Goal: Find specific page/section

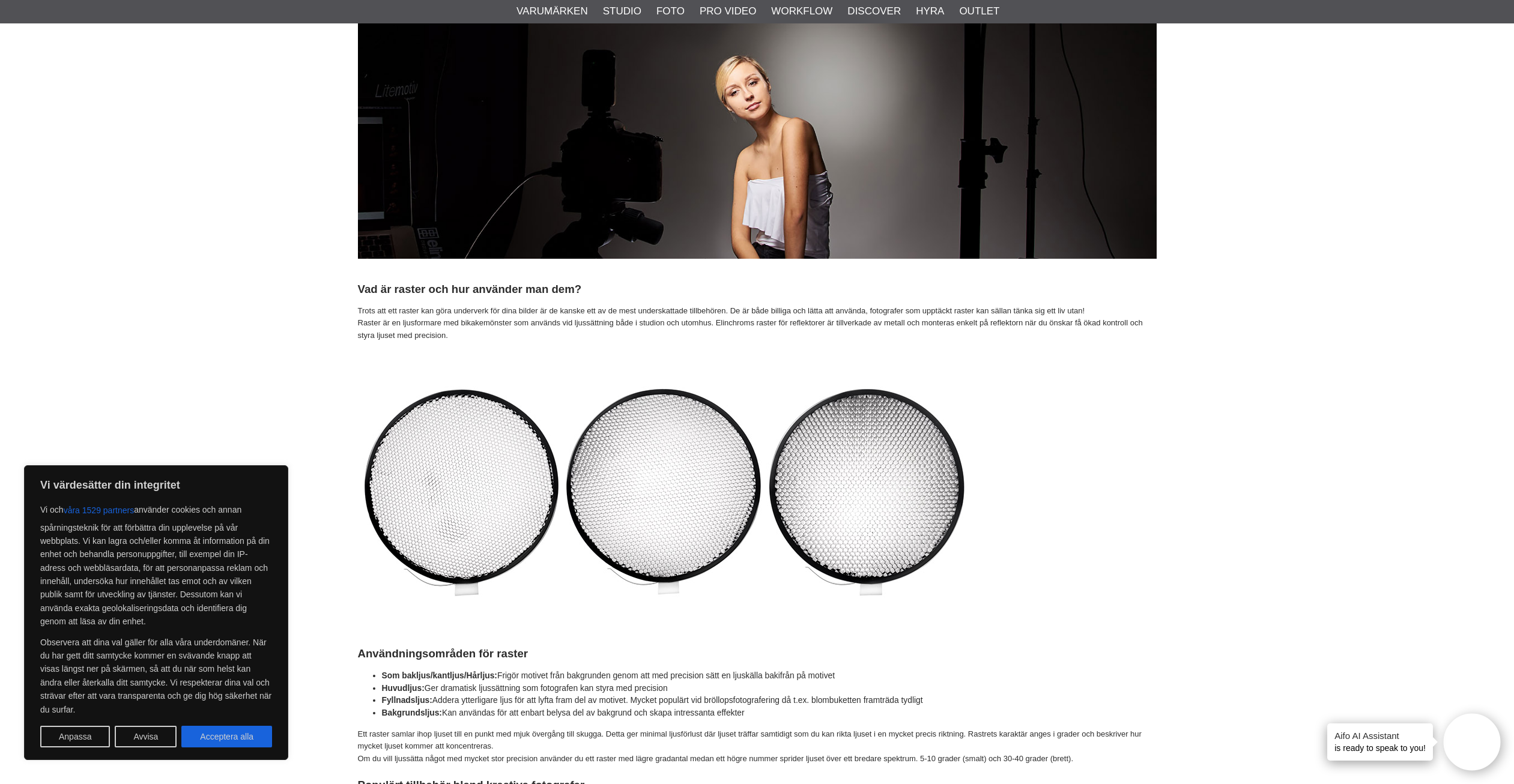
scroll to position [601, 0]
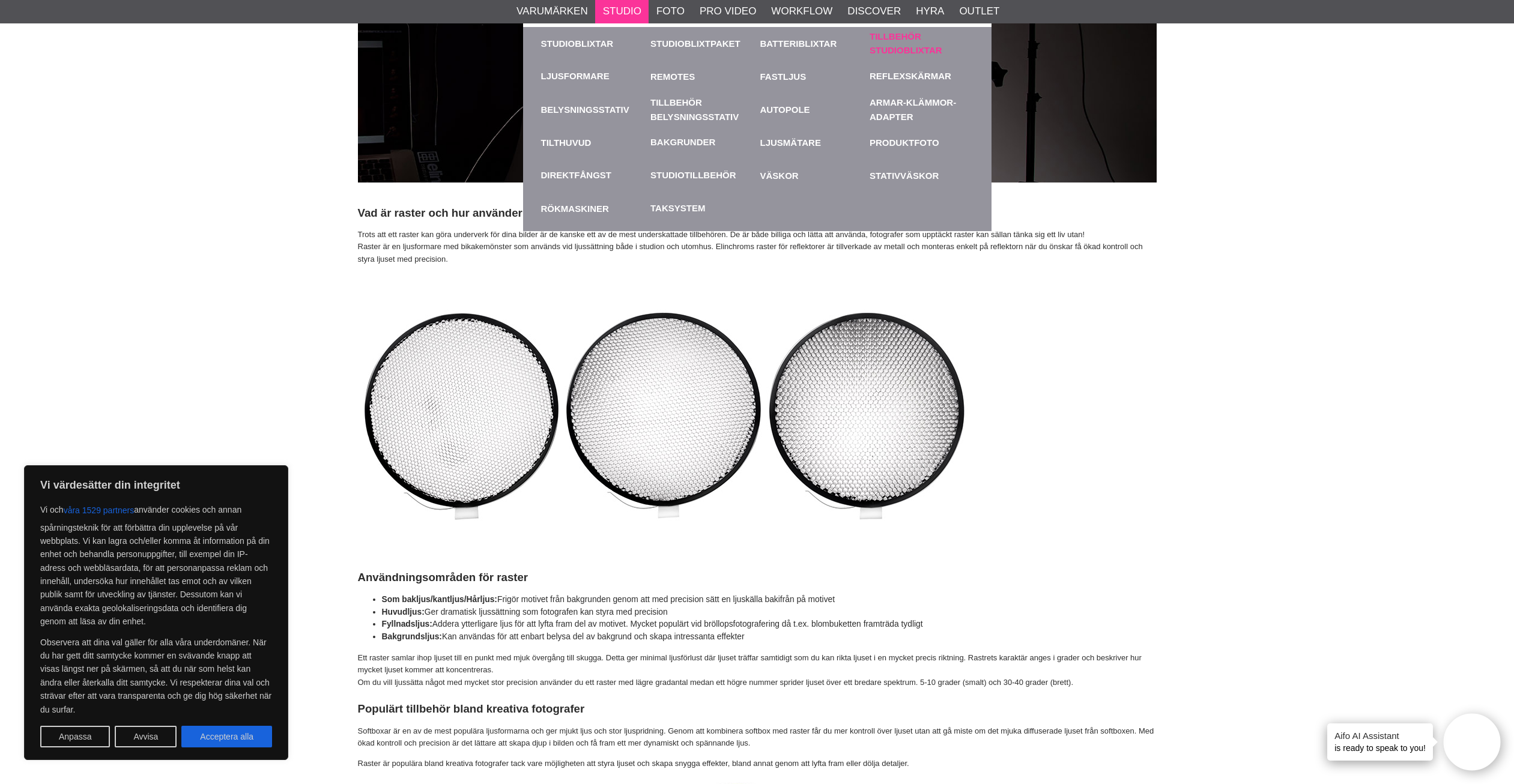
click at [896, 47] on link "Tillbehör Studioblixtar" at bounding box center [921, 43] width 104 height 27
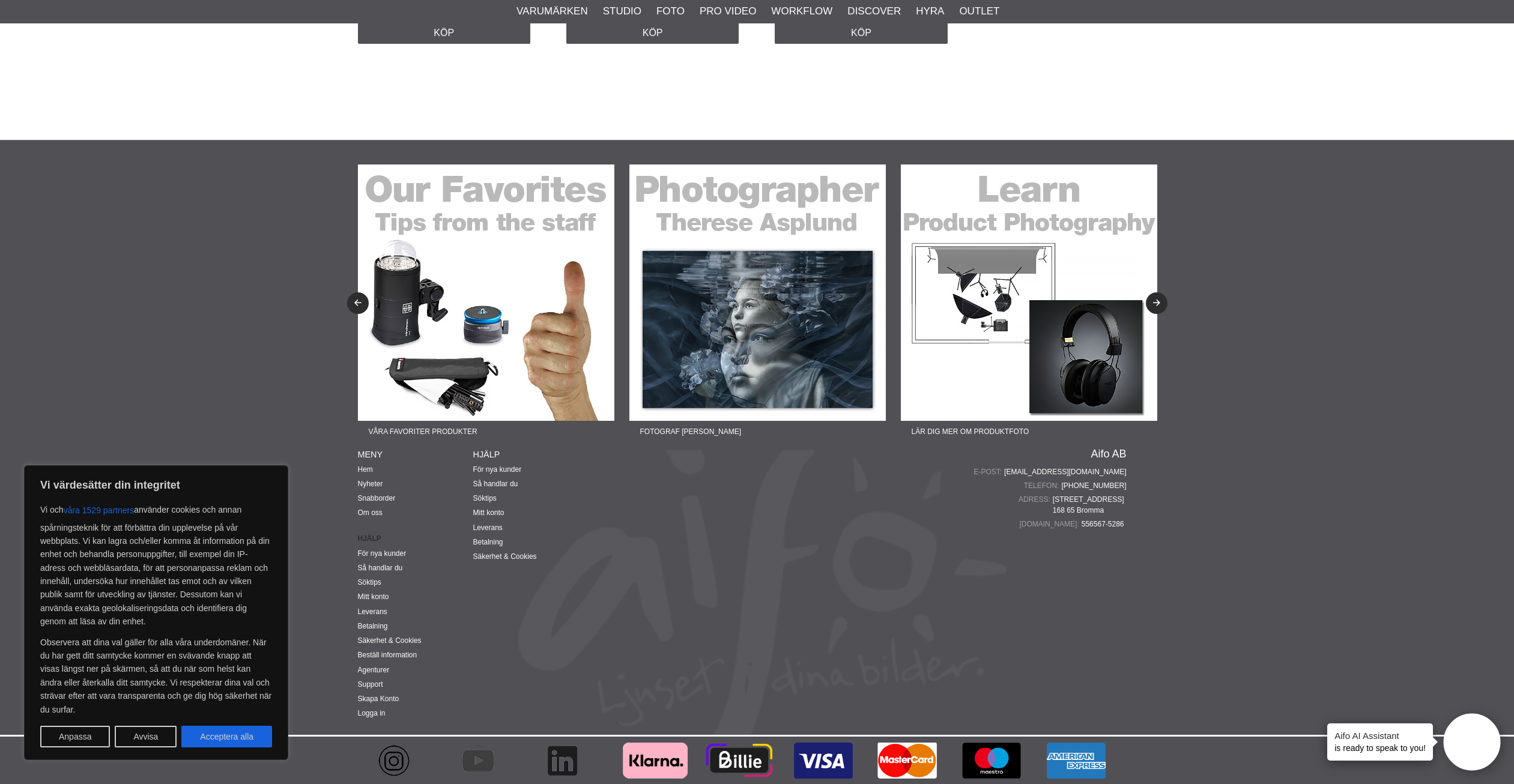
scroll to position [1038, 0]
